Goal: Use online tool/utility

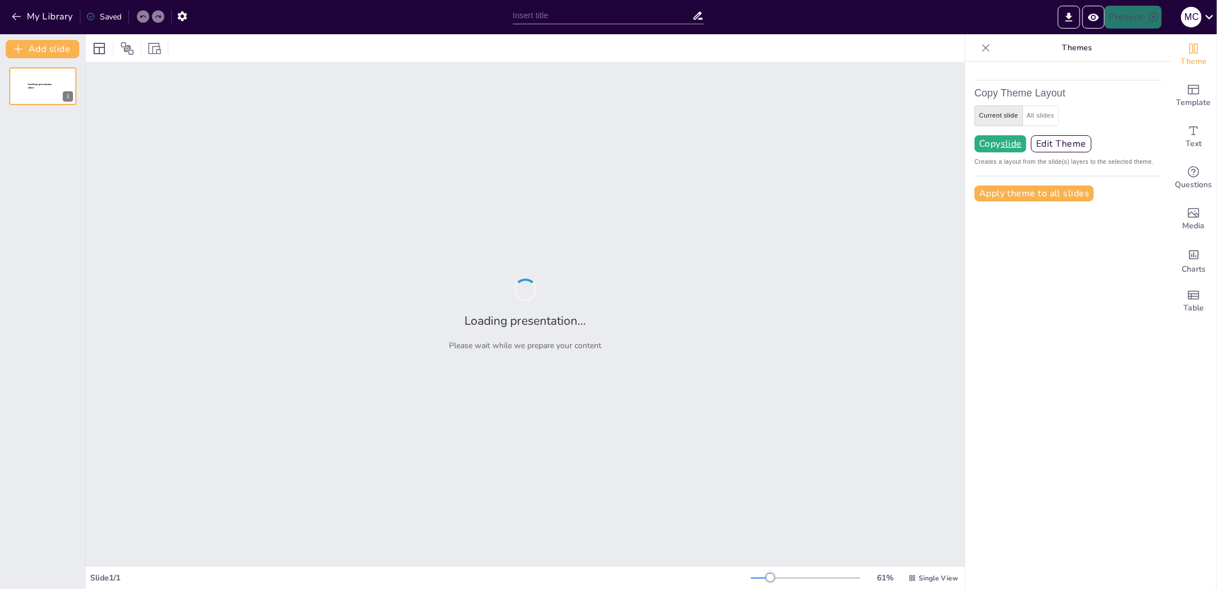
type input "test"
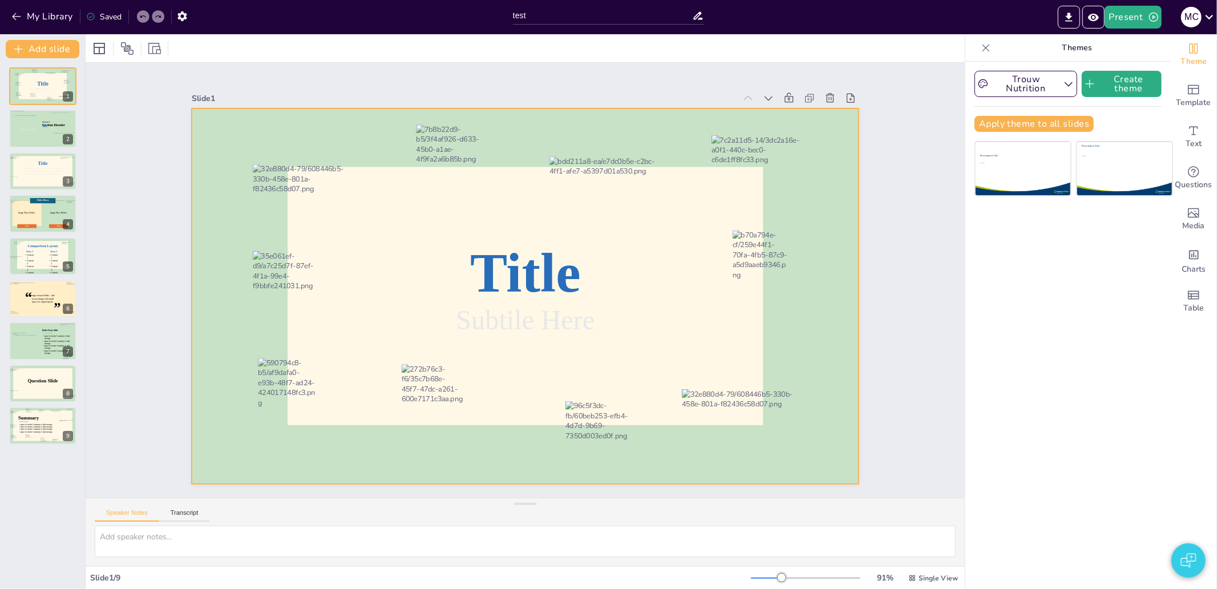
click at [294, 164] on div at bounding box center [329, 137] width 107 height 54
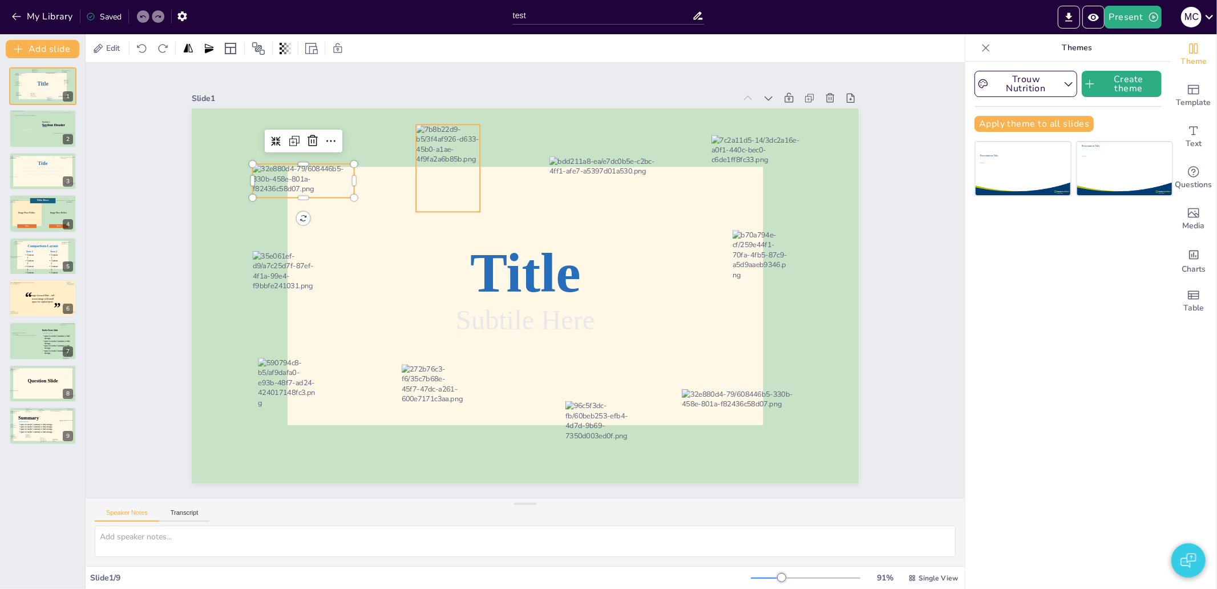
click at [431, 163] on div at bounding box center [460, 161] width 73 height 94
click at [592, 160] on div at bounding box center [621, 178] width 122 height 36
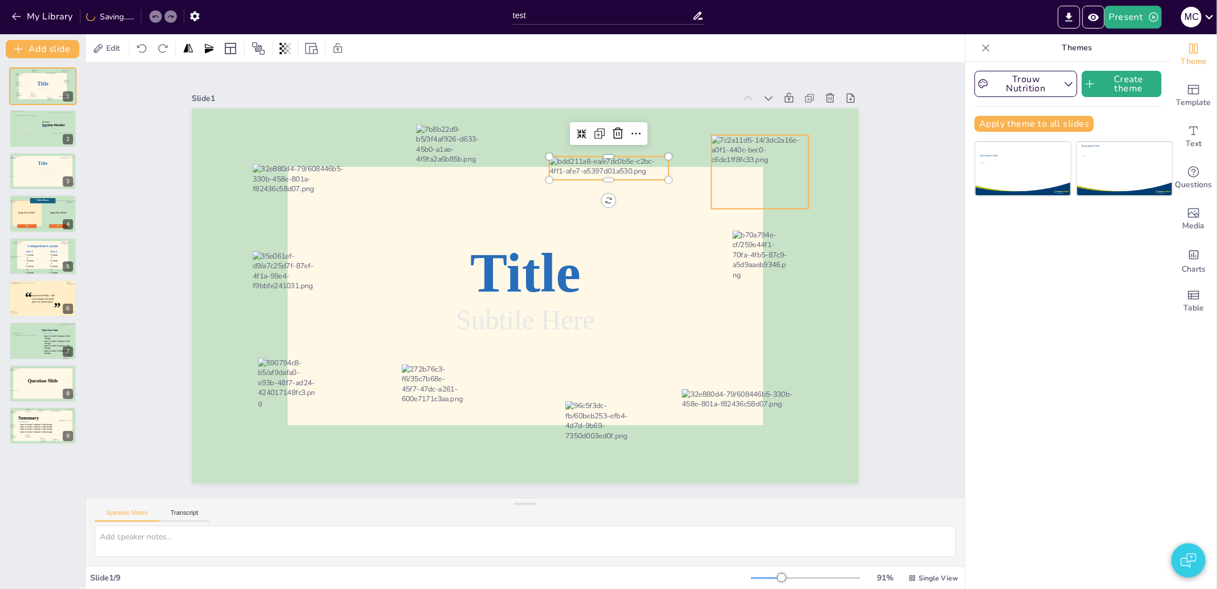
click at [767, 164] on div at bounding box center [760, 172] width 97 height 74
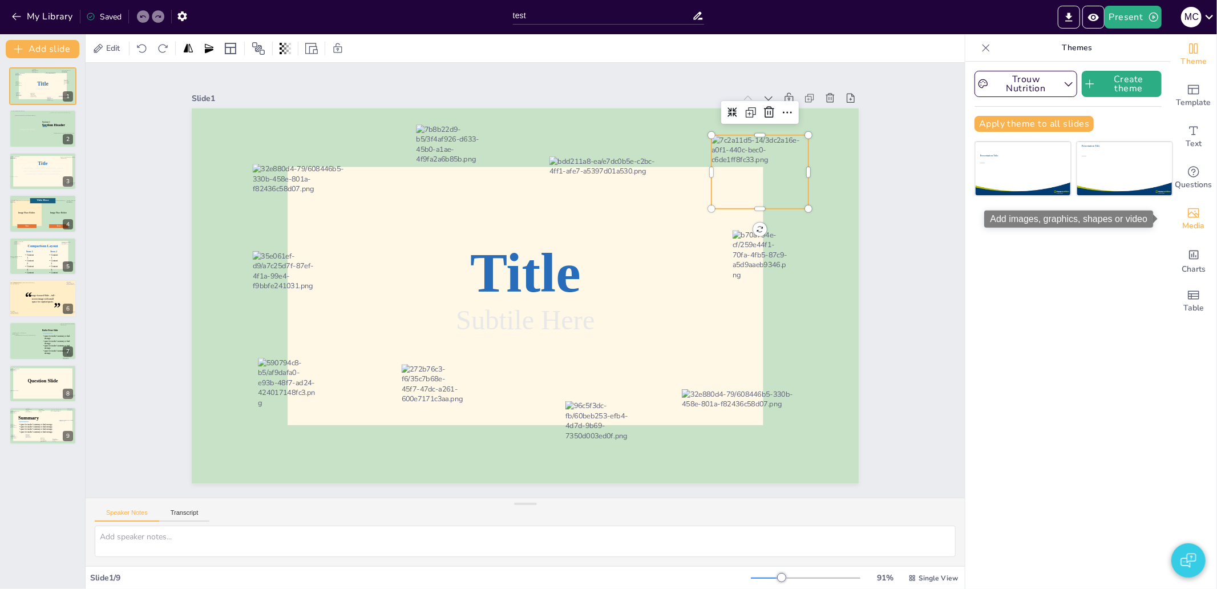
click at [1177, 203] on div "Media" at bounding box center [1194, 219] width 46 height 41
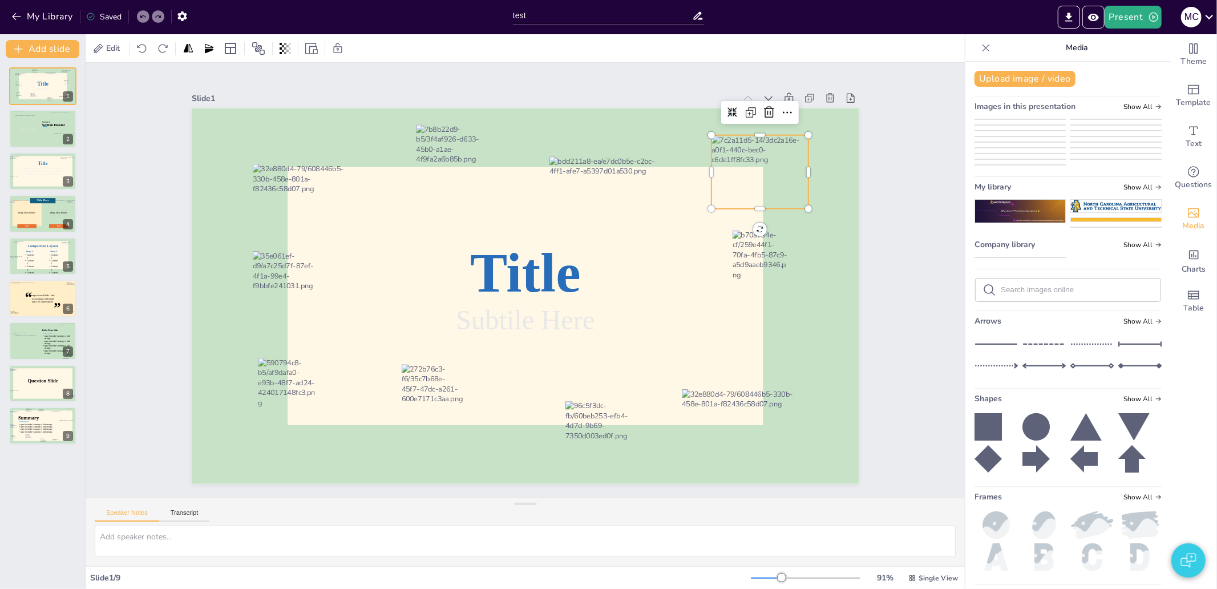
scroll to position [63, 0]
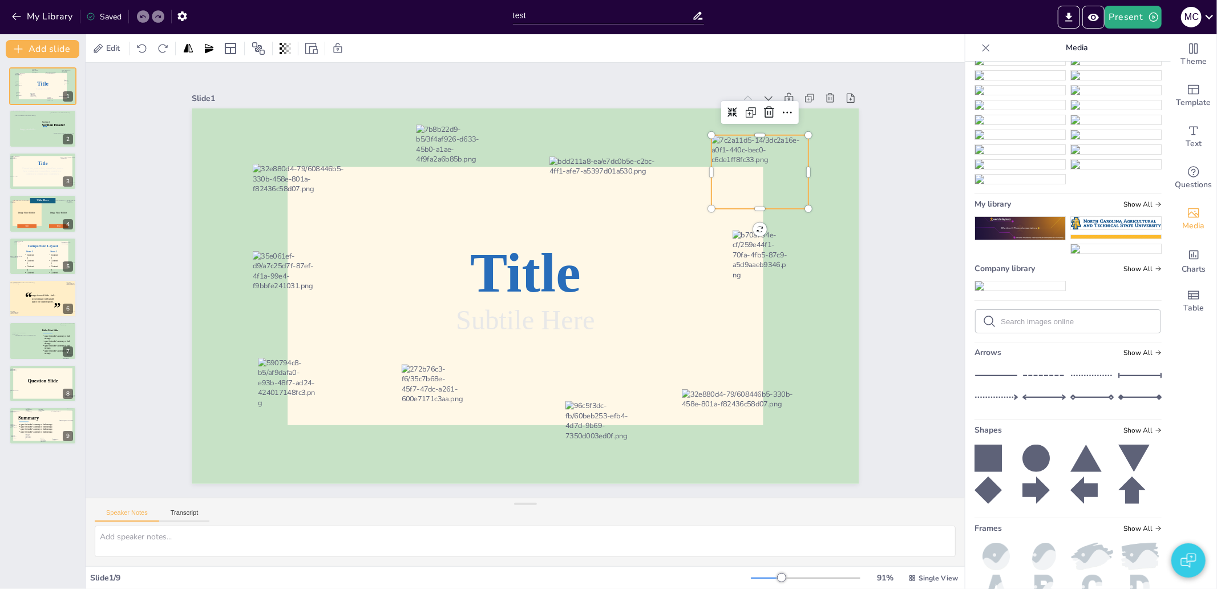
click at [1022, 95] on img at bounding box center [1020, 90] width 90 height 9
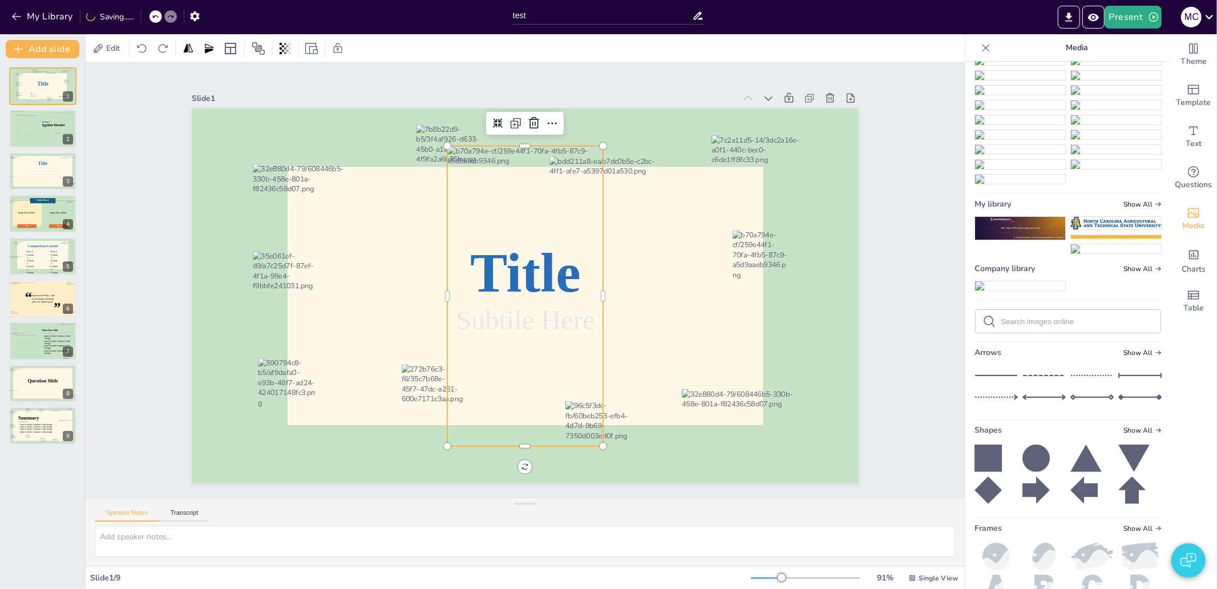
click at [505, 229] on div at bounding box center [525, 296] width 156 height 300
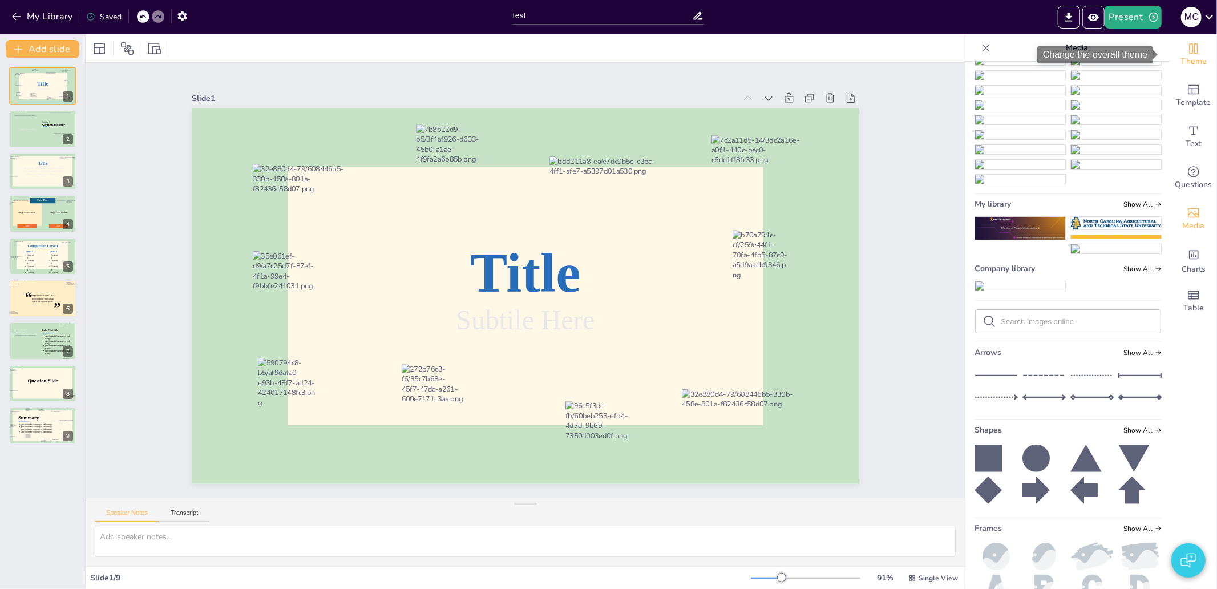
click at [1187, 49] on icon "Change the overall theme" at bounding box center [1194, 49] width 14 height 14
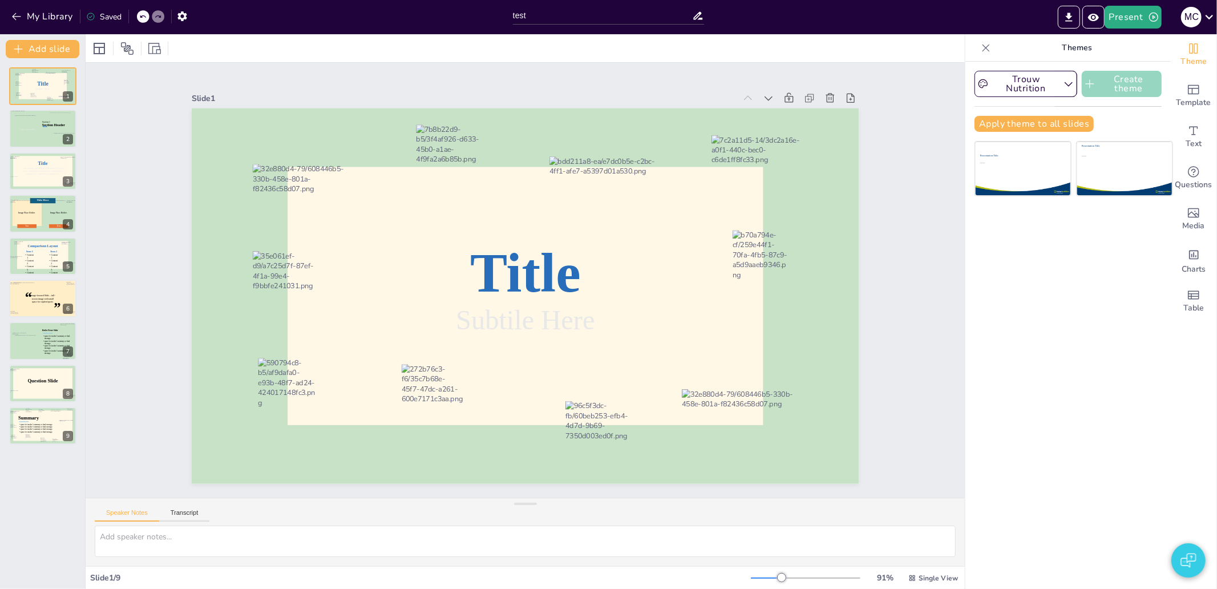
click at [1103, 81] on button "Create theme" at bounding box center [1122, 84] width 80 height 26
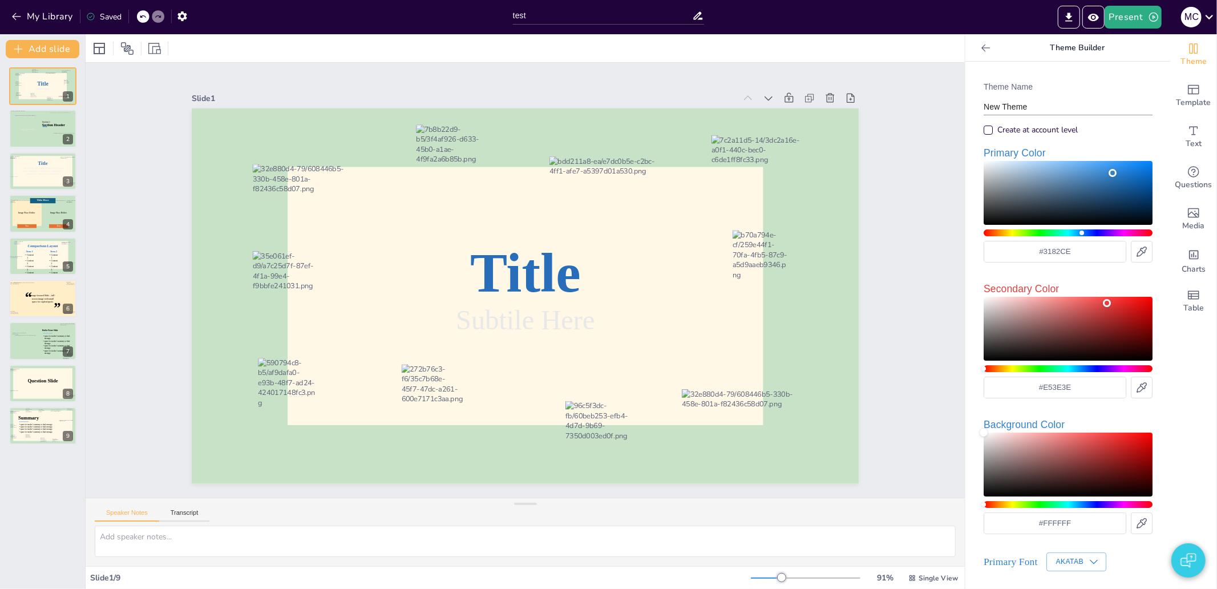
click at [1022, 100] on input "New Theme" at bounding box center [1068, 107] width 169 height 17
click at [1022, 103] on input "New Theme" at bounding box center [1068, 107] width 169 height 17
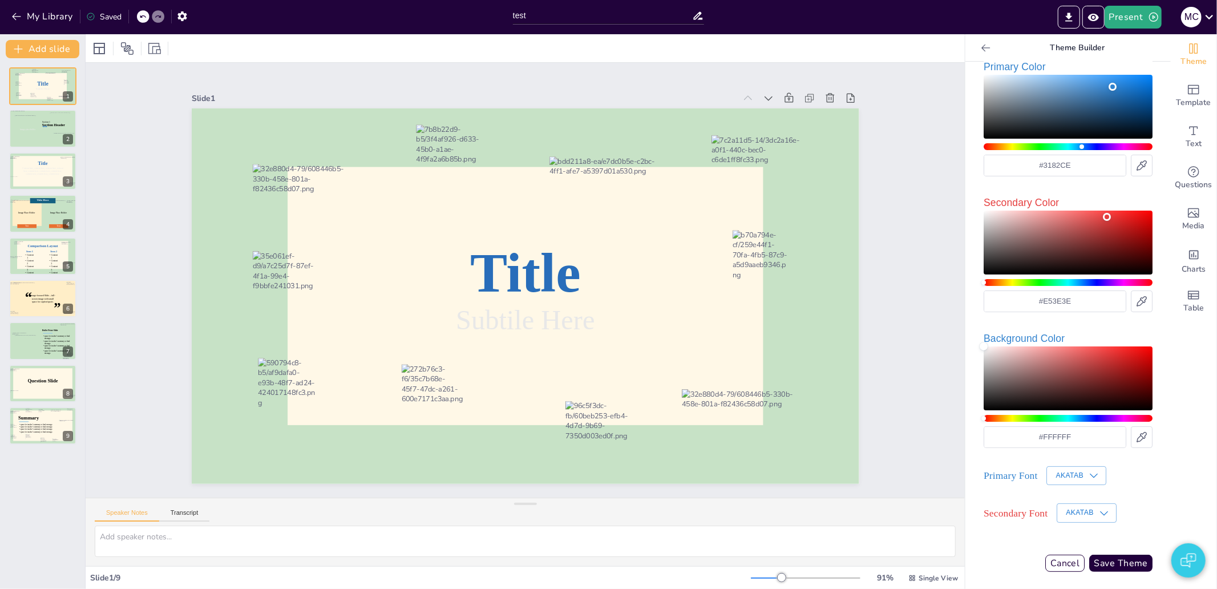
scroll to position [87, 0]
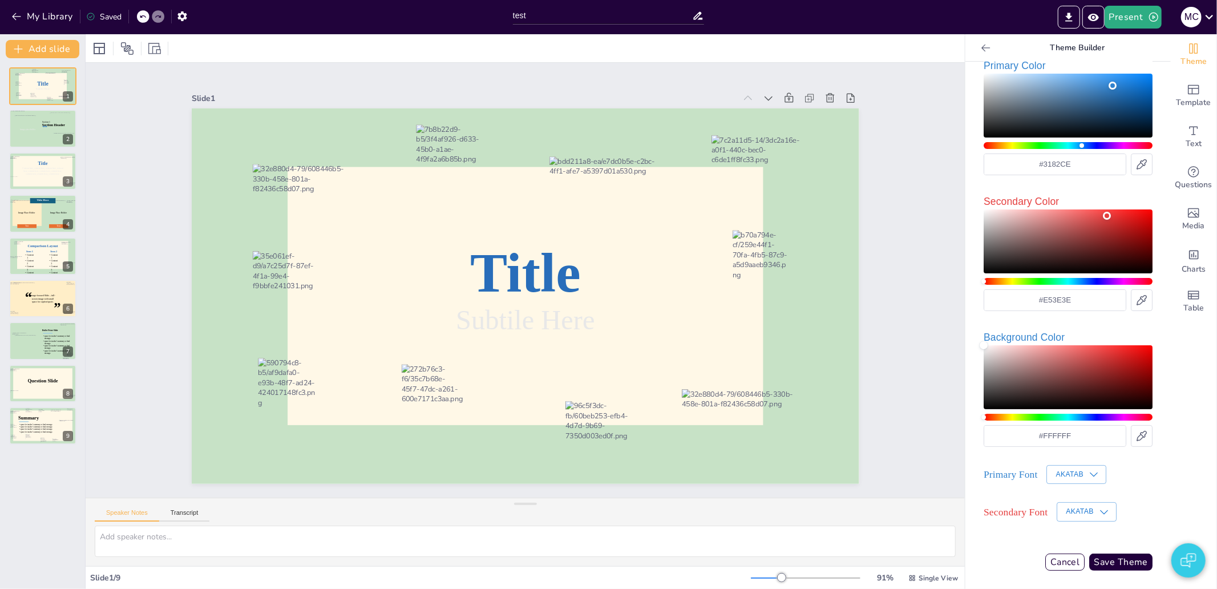
type input "New Themetesttet"
click at [1087, 482] on button "Akatab" at bounding box center [1077, 474] width 60 height 19
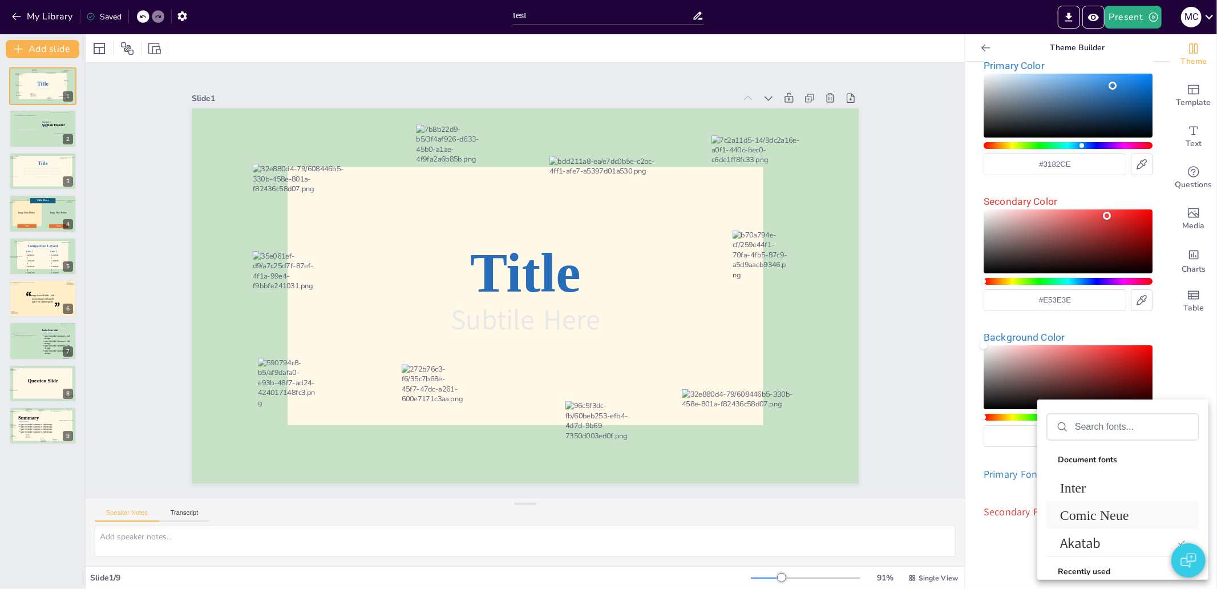
scroll to position [87, 0]
click at [1091, 515] on span "Comic Neue" at bounding box center [1120, 515] width 121 height 15
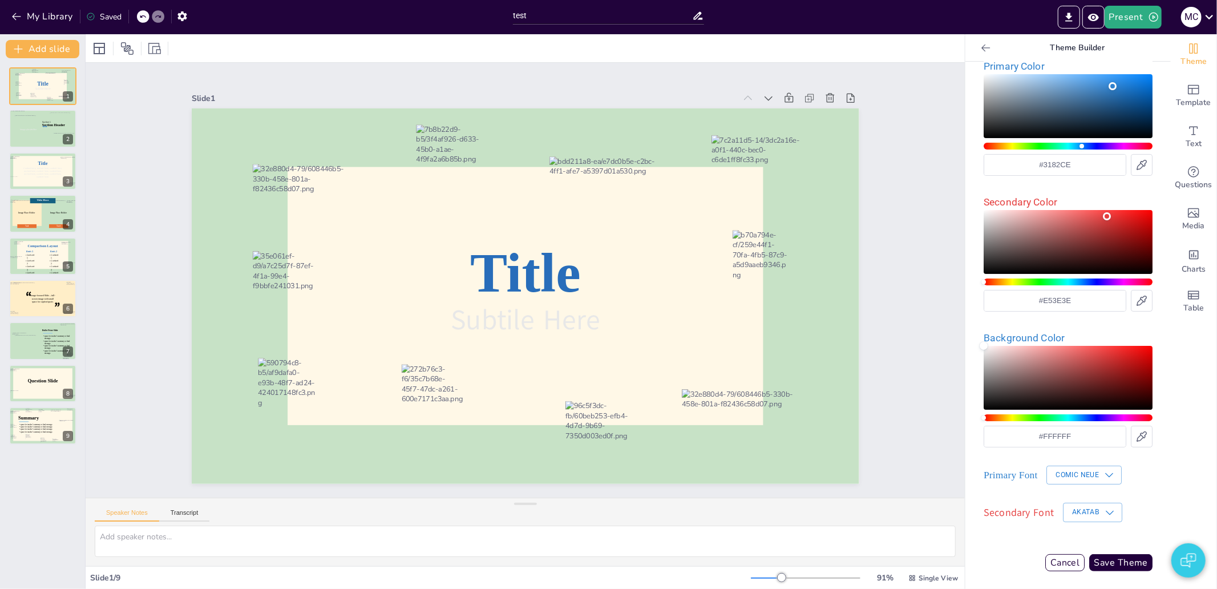
click at [1092, 518] on button "Akatab" at bounding box center [1092, 512] width 59 height 19
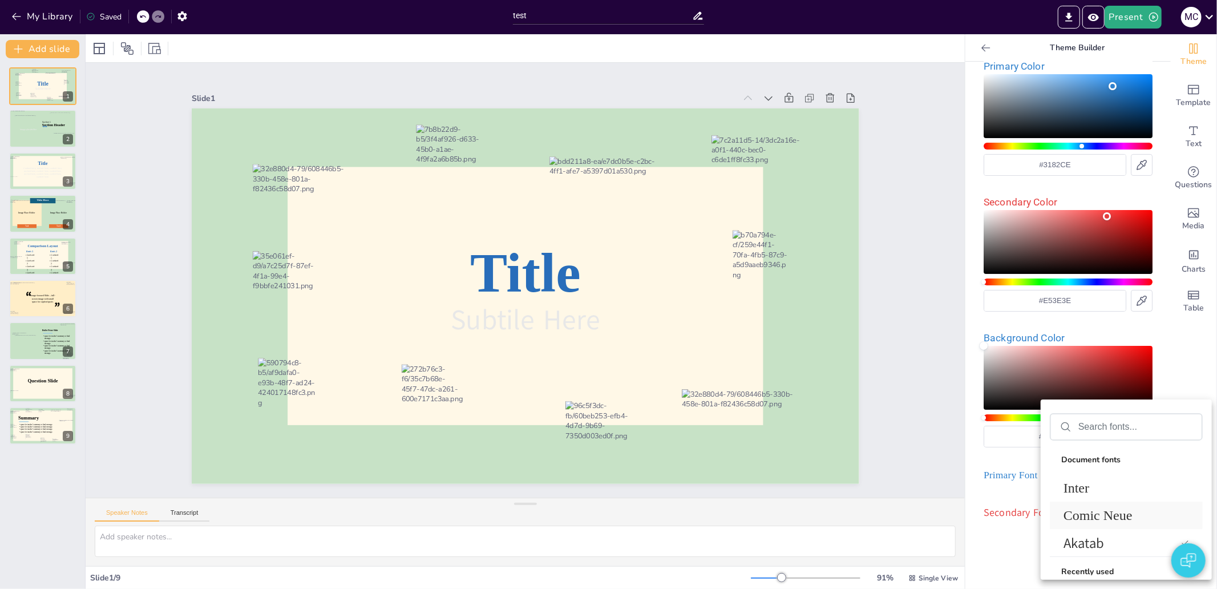
click at [1093, 508] on span "Comic Neue" at bounding box center [1124, 515] width 121 height 15
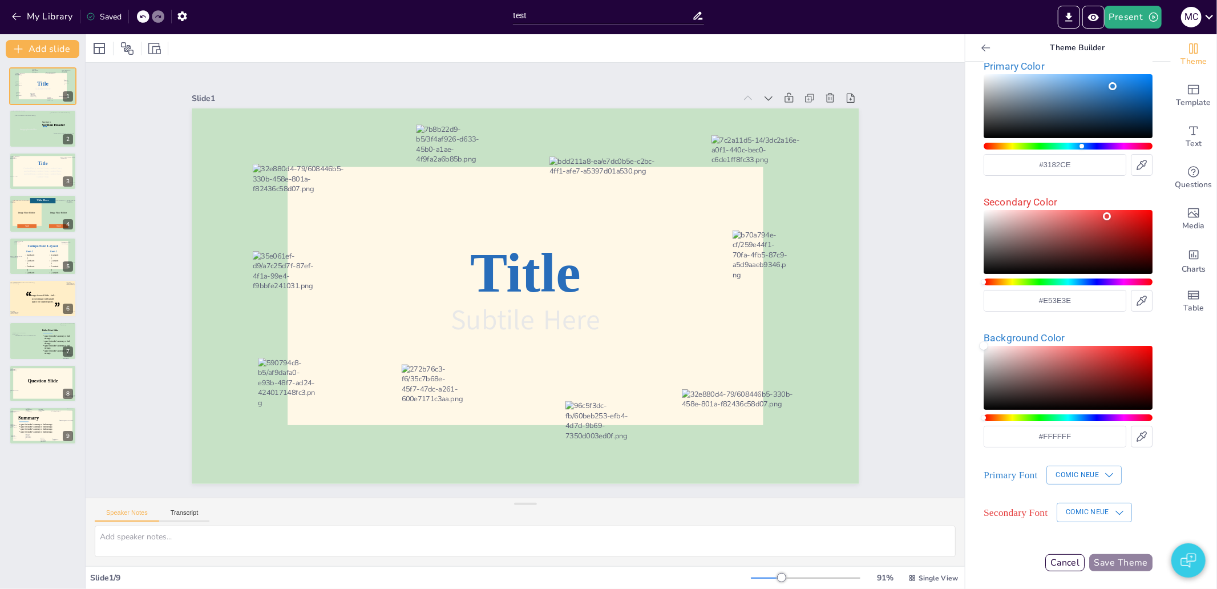
click at [1113, 559] on button "Save Theme" at bounding box center [1120, 562] width 63 height 17
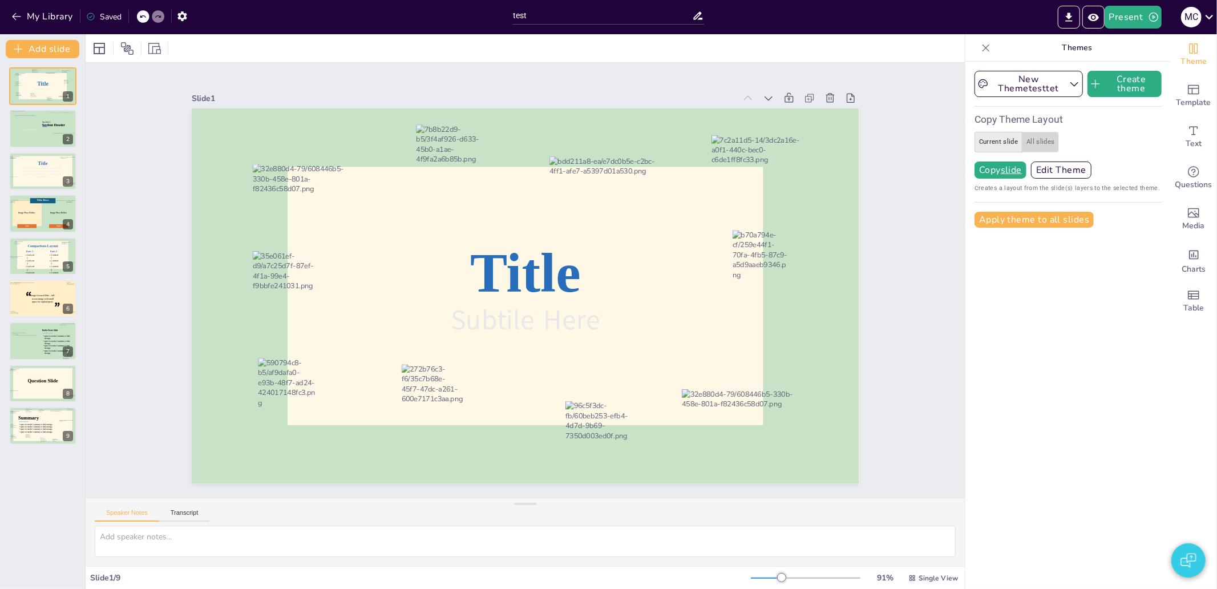
click at [1023, 139] on button "All slides" at bounding box center [1040, 142] width 37 height 21
click at [1015, 169] on u "all slides" at bounding box center [1021, 169] width 40 height 9
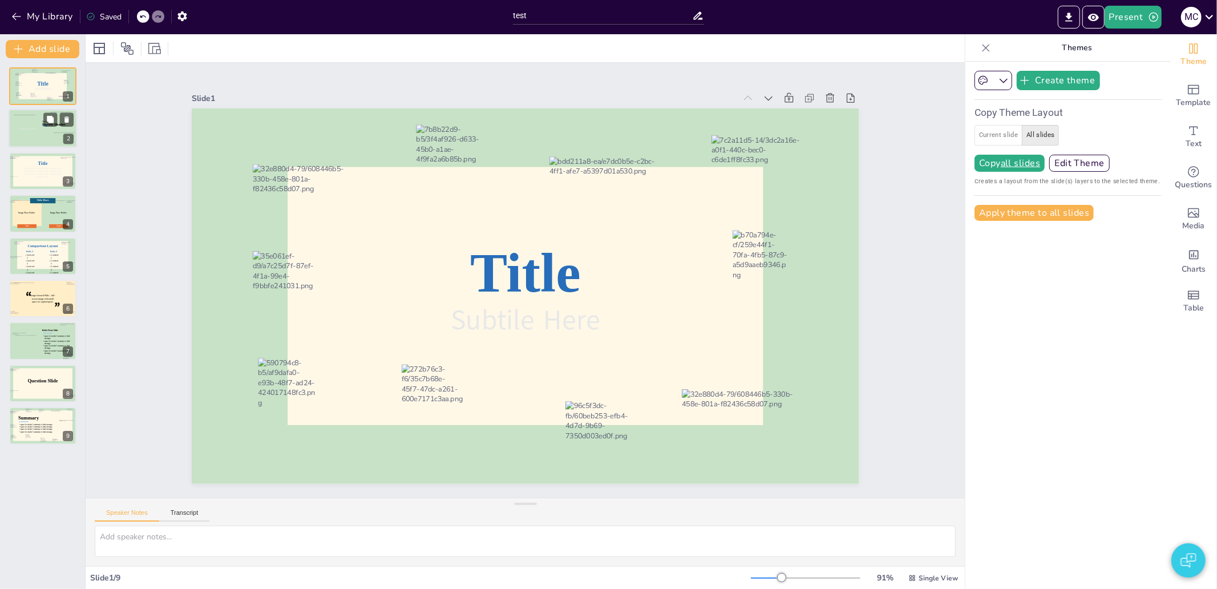
click at [32, 132] on div at bounding box center [27, 128] width 27 height 27
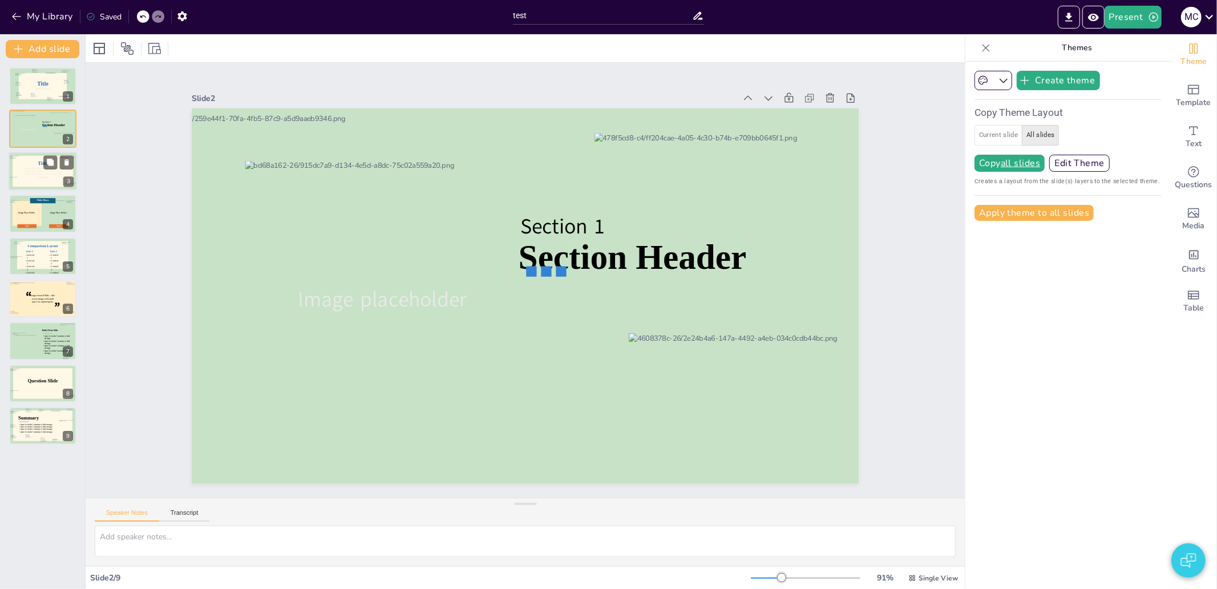
click at [21, 172] on p "Content here, content here, content here, content here, content here, content h…" at bounding box center [43, 173] width 45 height 12
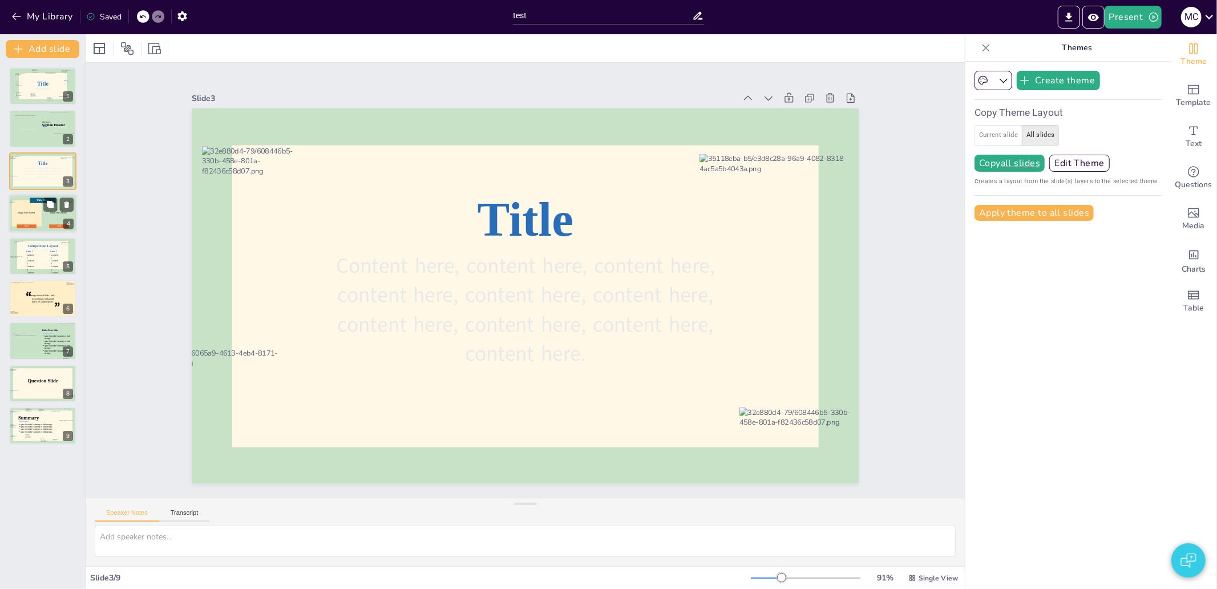
drag, startPoint x: 31, startPoint y: 223, endPoint x: 26, endPoint y: 224, distance: 5.8
click at [27, 194] on div "Text Text Title Here Image Place Holder Image Place Holder" at bounding box center [43, 194] width 68 height 0
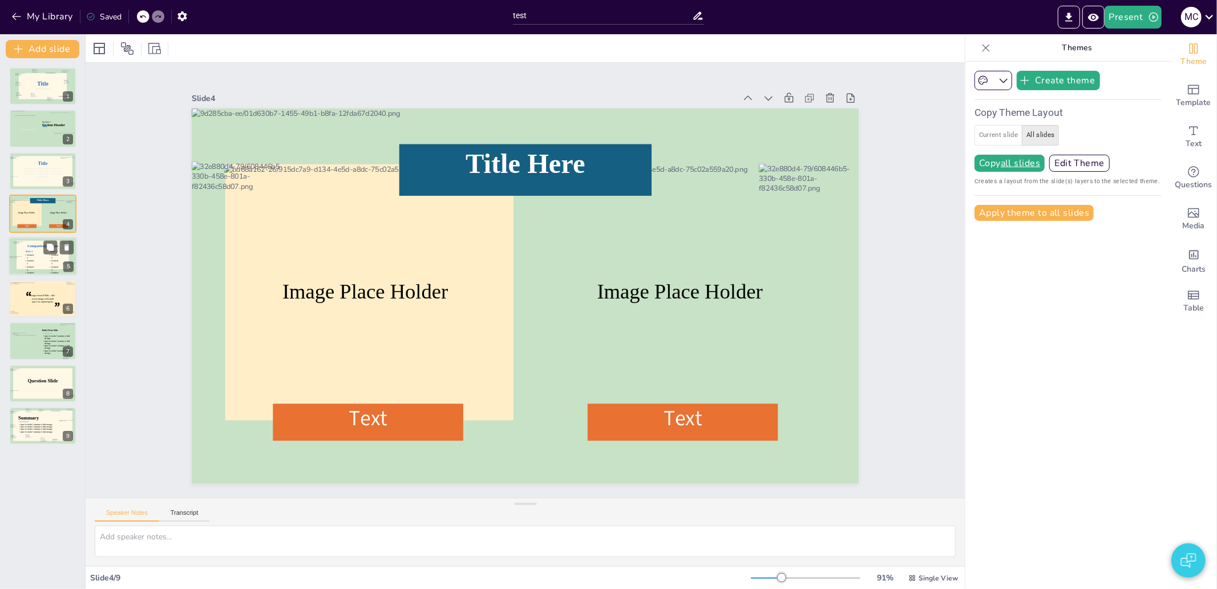
click at [38, 252] on div at bounding box center [43, 254] width 52 height 29
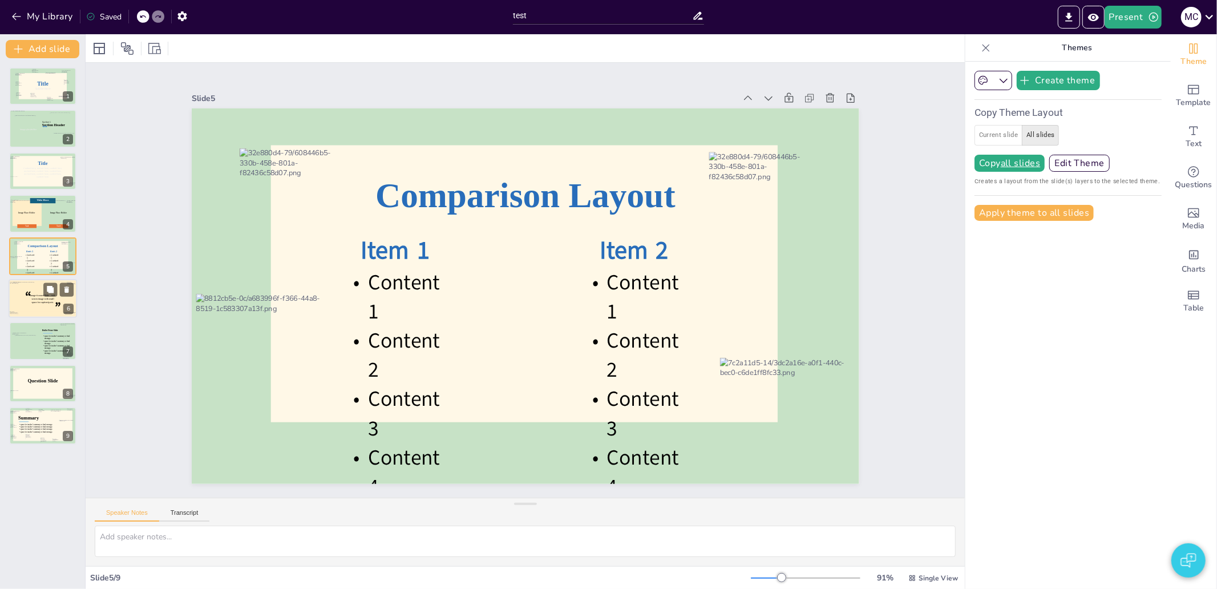
click at [32, 312] on div at bounding box center [43, 299] width 60 height 34
